Goal: Information Seeking & Learning: Learn about a topic

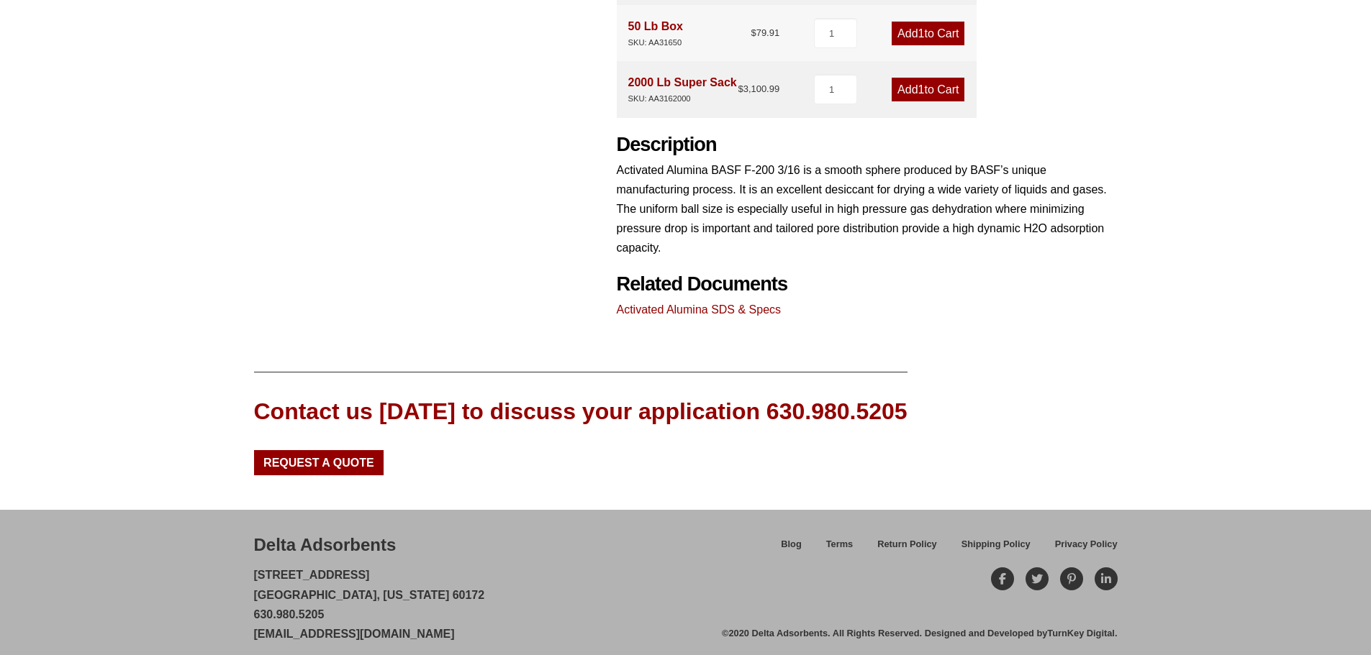
scroll to position [629, 0]
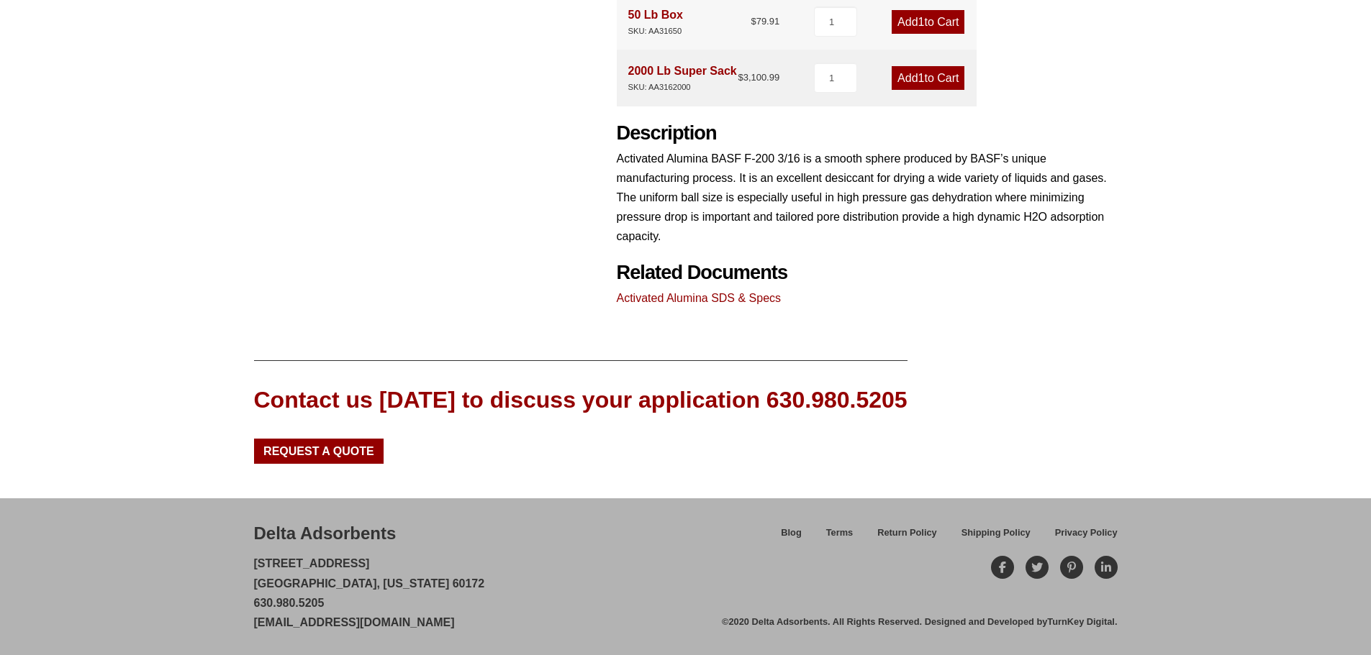
click at [679, 296] on link "Activated Alumina SDS & Specs" at bounding box center [699, 298] width 165 height 12
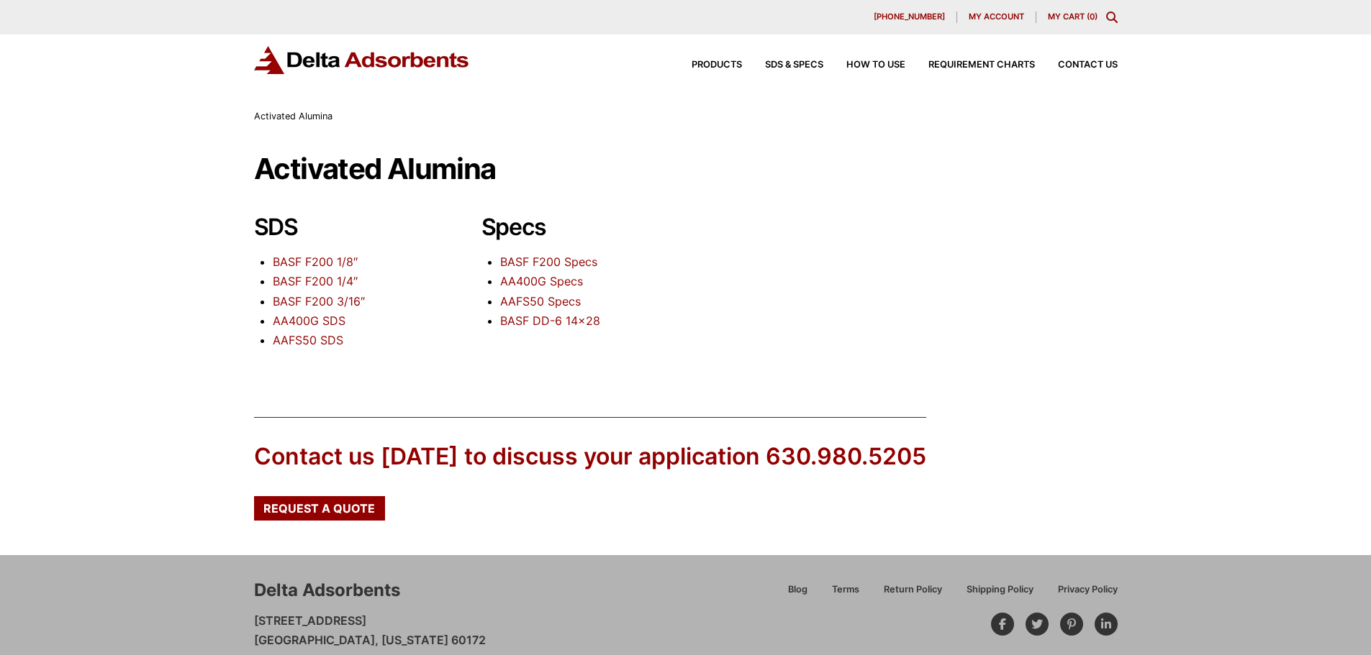
click at [327, 301] on link "BASF F200 3/16″" at bounding box center [319, 301] width 92 height 14
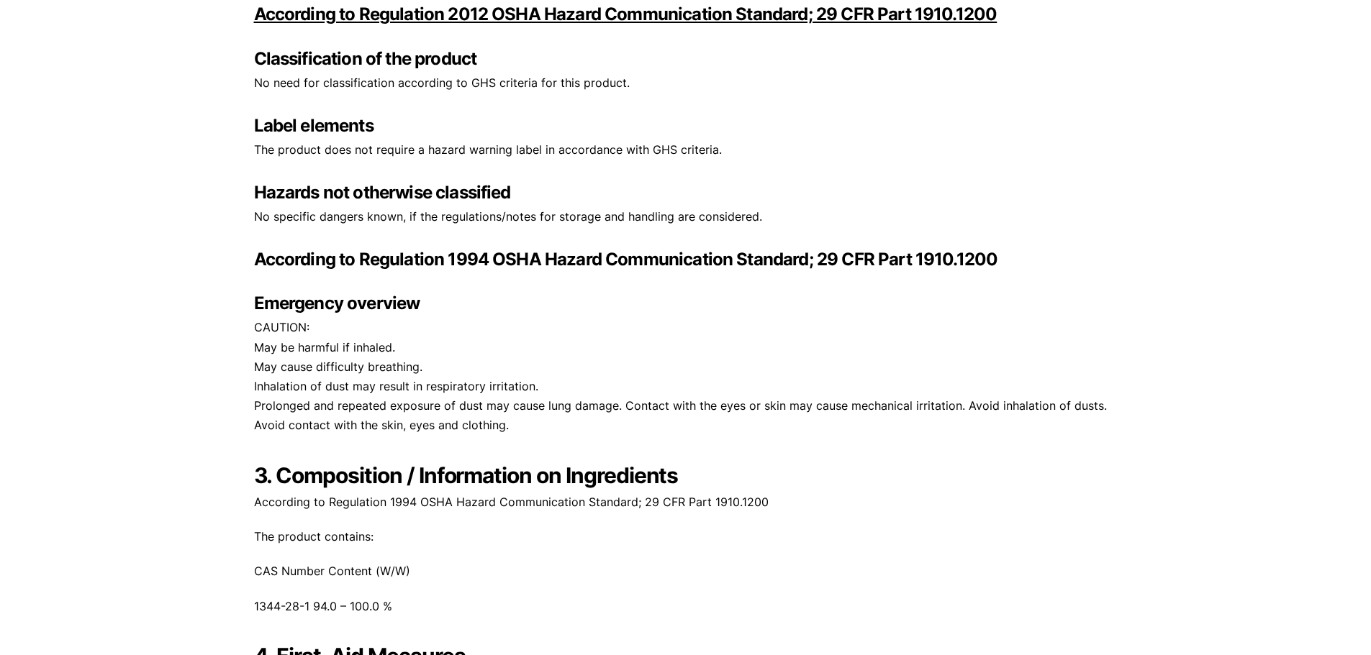
scroll to position [1079, 0]
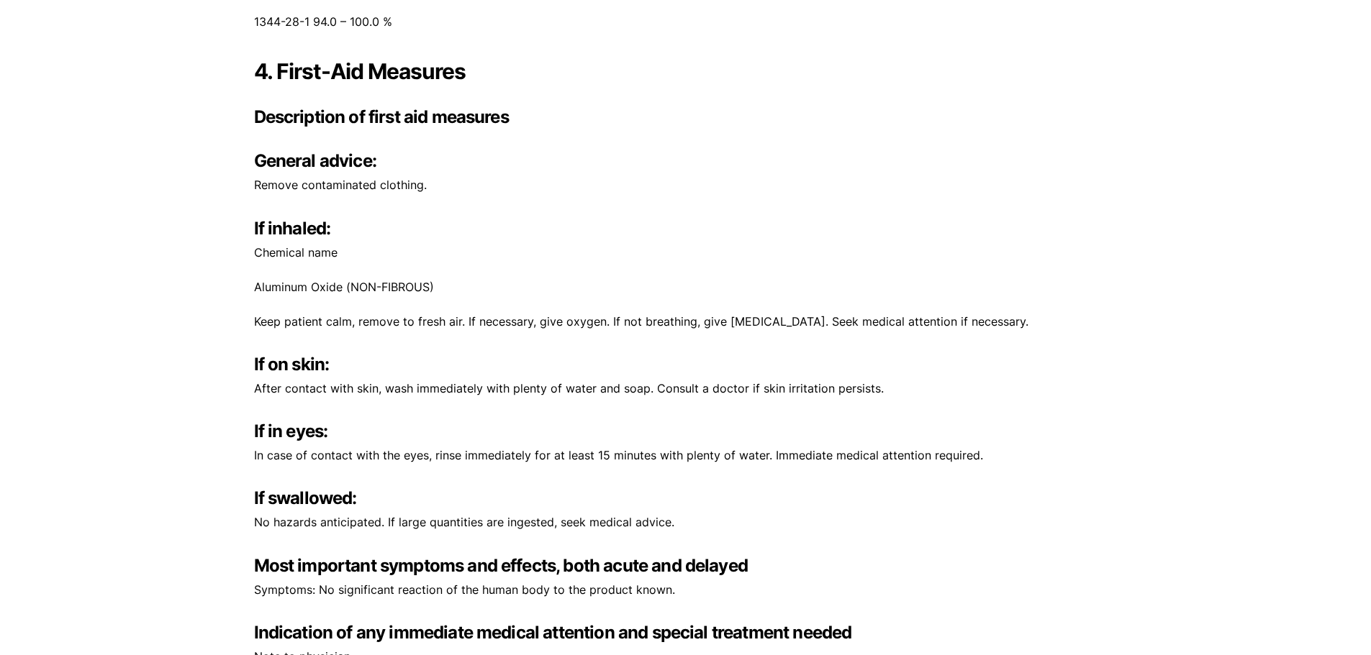
drag, startPoint x: 618, startPoint y: 287, endPoint x: 609, endPoint y: 242, distance: 46.3
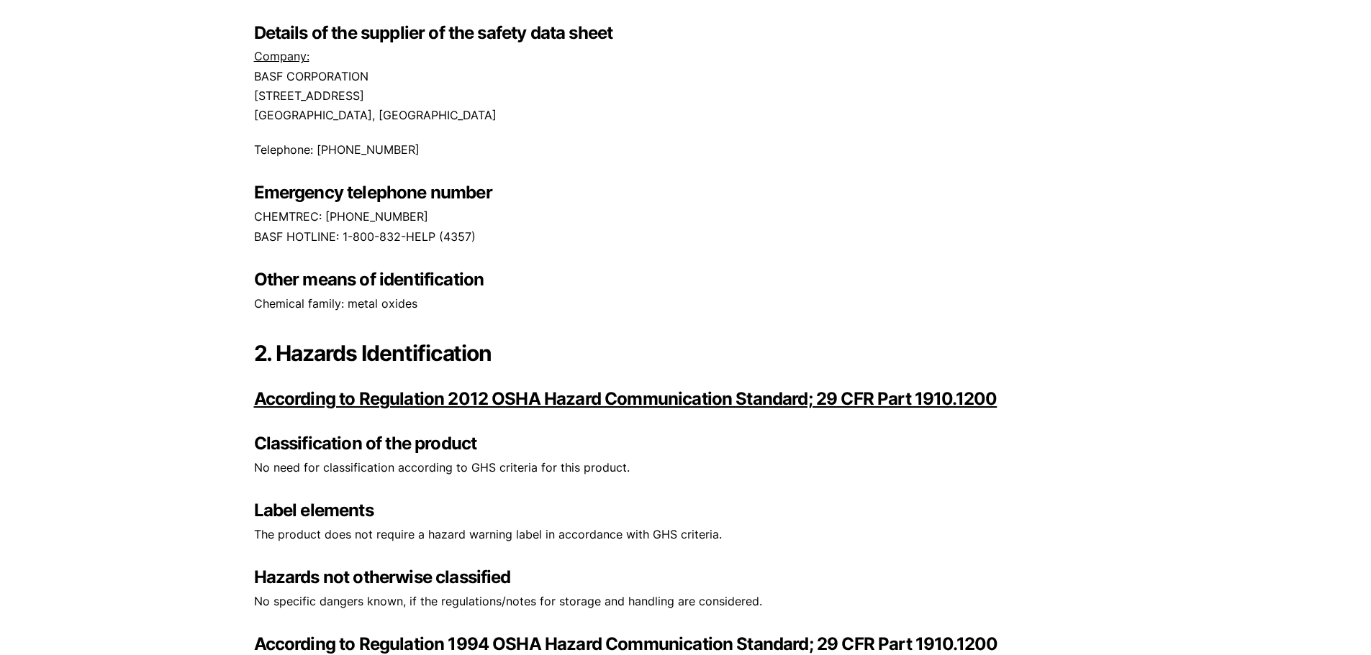
scroll to position [0, 0]
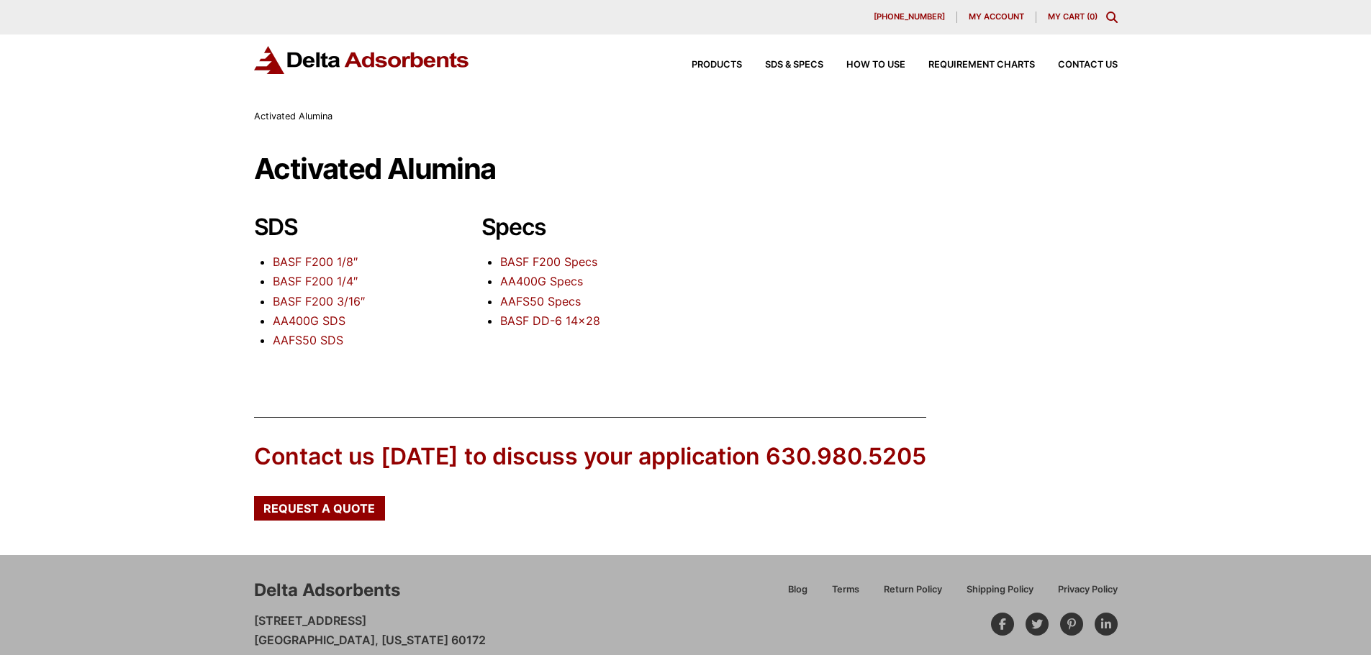
click at [546, 261] on link "BASF F200 Specs" at bounding box center [548, 262] width 97 height 14
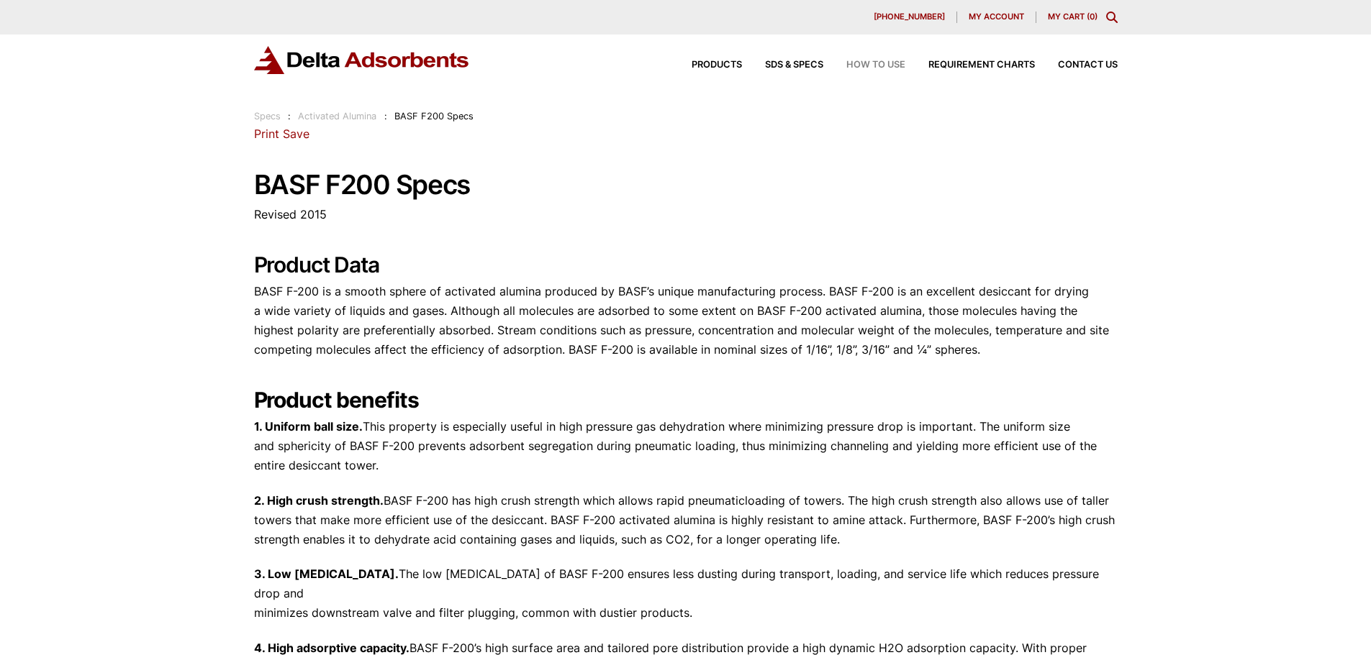
click at [884, 64] on span "How to Use" at bounding box center [875, 64] width 59 height 9
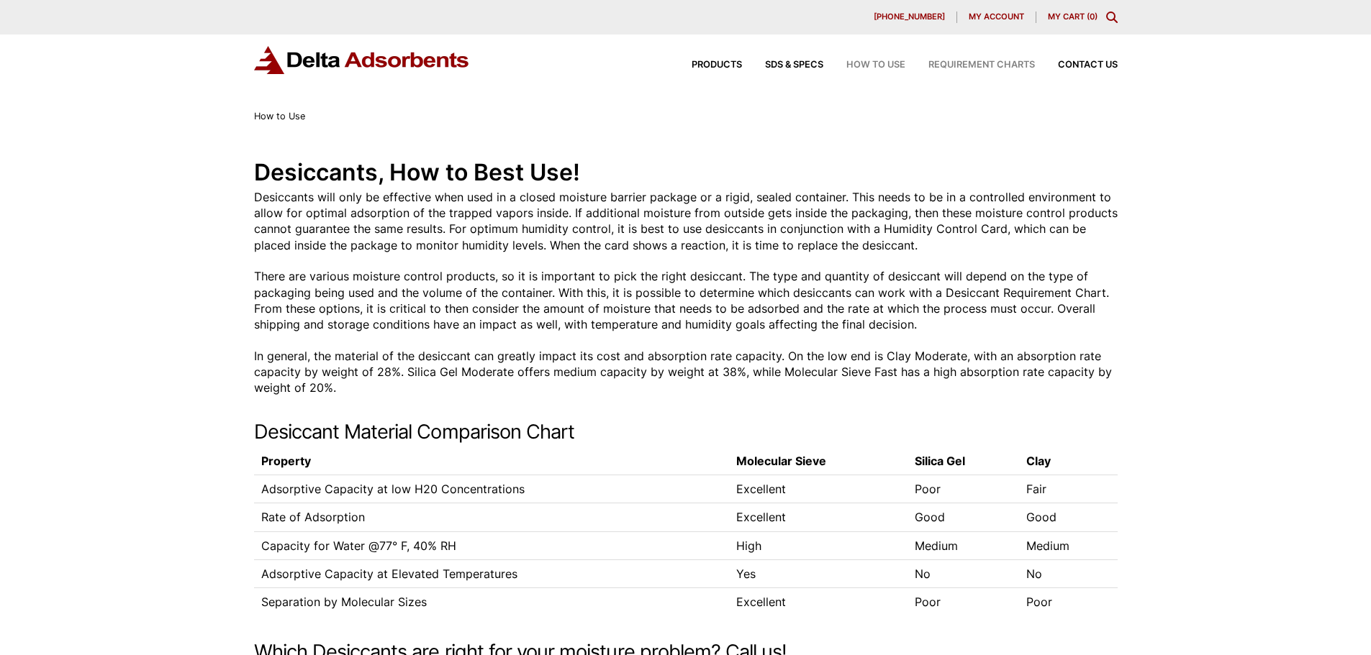
click at [995, 63] on span "Requirement Charts" at bounding box center [981, 64] width 106 height 9
